Goal: Book appointment/travel/reservation

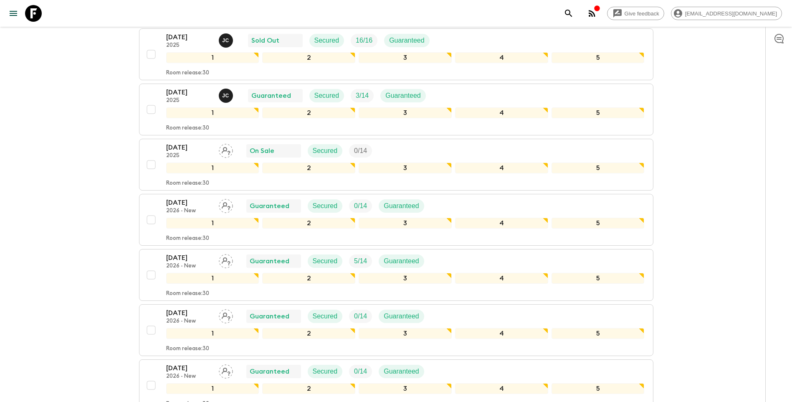
scroll to position [916, 0]
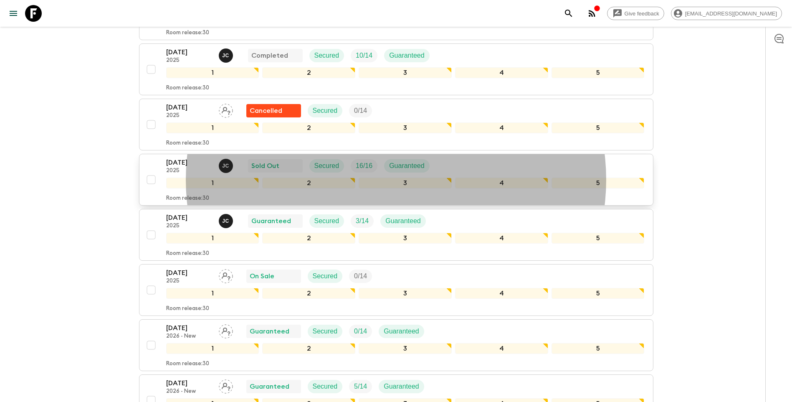
click at [190, 165] on p "[DATE]" at bounding box center [189, 162] width 46 height 10
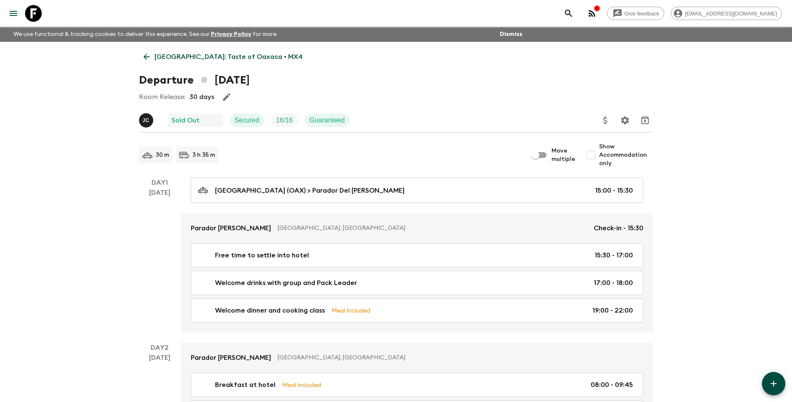
click at [148, 57] on icon at bounding box center [146, 57] width 6 height 6
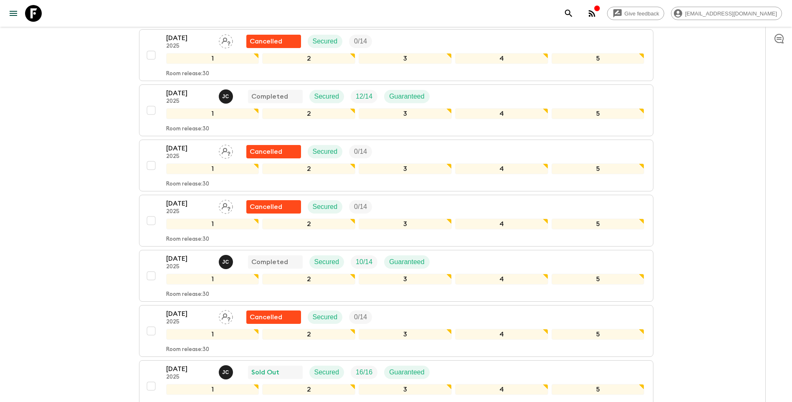
scroll to position [835, 0]
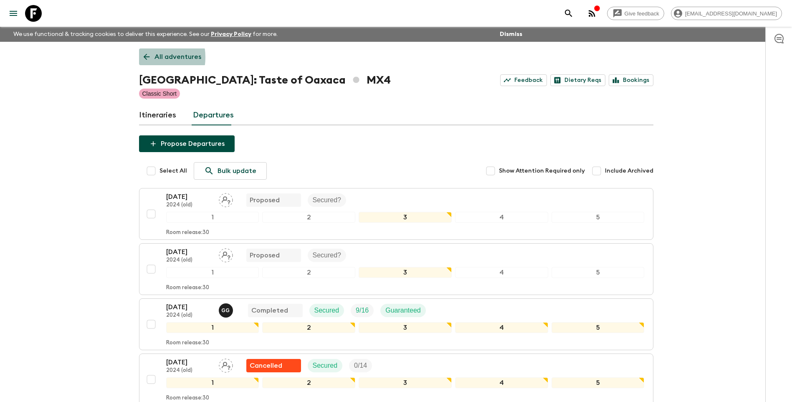
click at [145, 57] on icon at bounding box center [146, 56] width 9 height 9
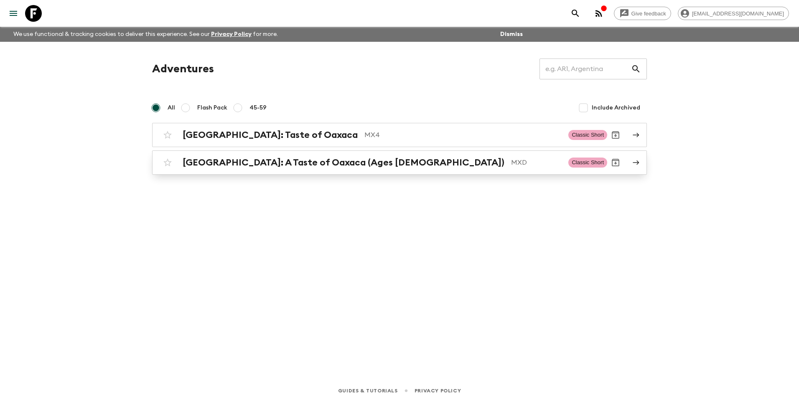
click at [259, 165] on h2 "[GEOGRAPHIC_DATA]: A Taste of Oaxaca (Ages [DEMOGRAPHIC_DATA])" at bounding box center [344, 162] width 322 height 11
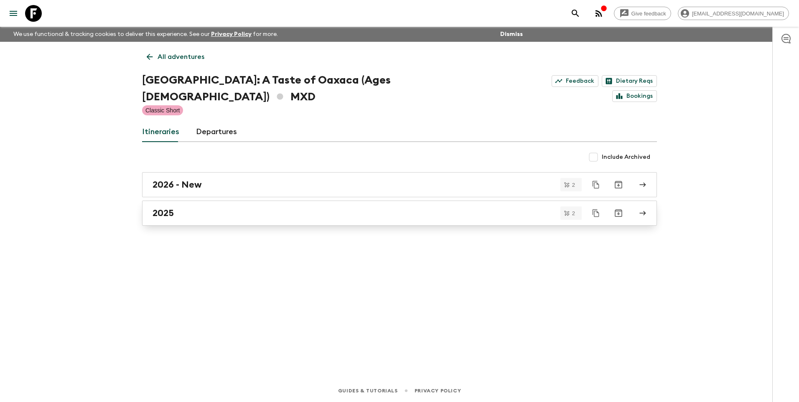
click at [175, 208] on div "2025" at bounding box center [391, 213] width 478 height 11
